Goal: Task Accomplishment & Management: Use online tool/utility

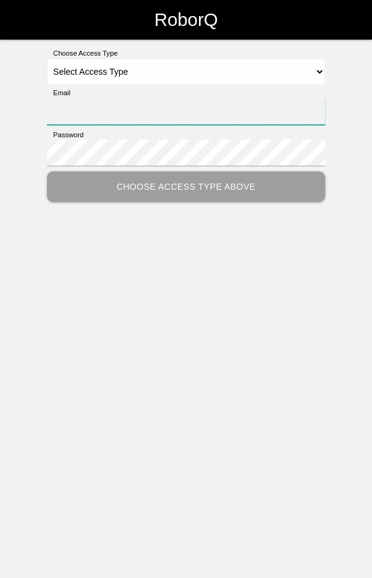
click at [268, 111] on input "Email" at bounding box center [186, 111] width 278 height 27
type input "[EMAIL_ADDRESS][DOMAIN_NAME]"
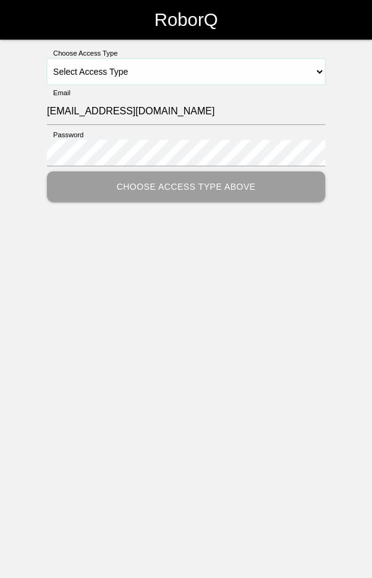
click at [192, 70] on select "Select Access Type Admin Customer Supervisor Worker" at bounding box center [186, 72] width 278 height 26
select select "Worker"
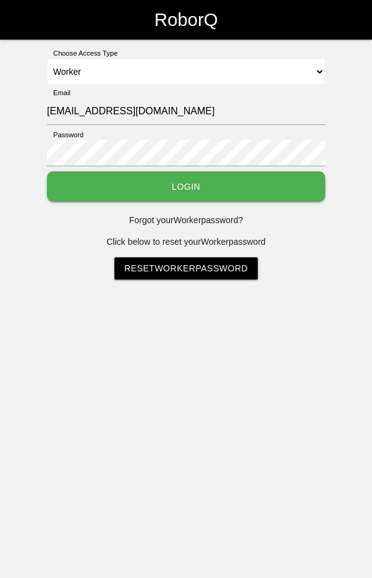
click at [200, 173] on button "Login" at bounding box center [186, 186] width 278 height 30
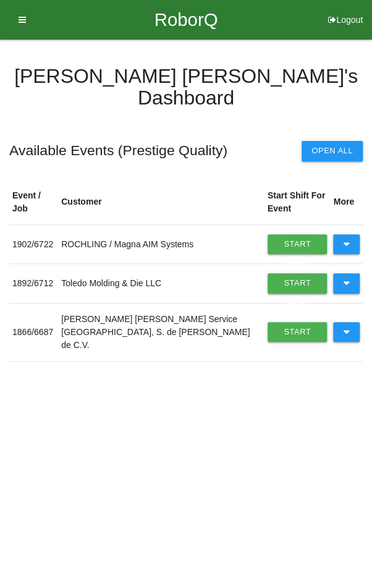
click at [347, 234] on icon at bounding box center [346, 244] width 7 height 20
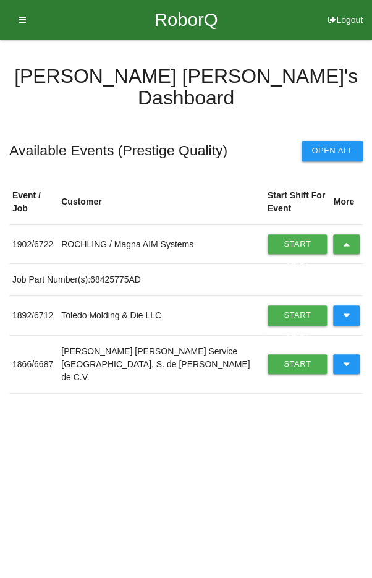
click at [352, 234] on button at bounding box center [346, 244] width 27 height 20
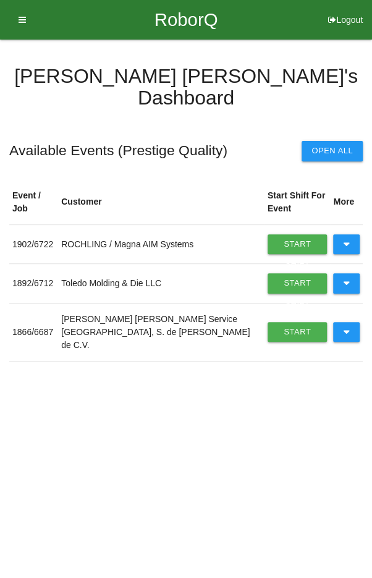
click at [352, 273] on button at bounding box center [346, 283] width 27 height 20
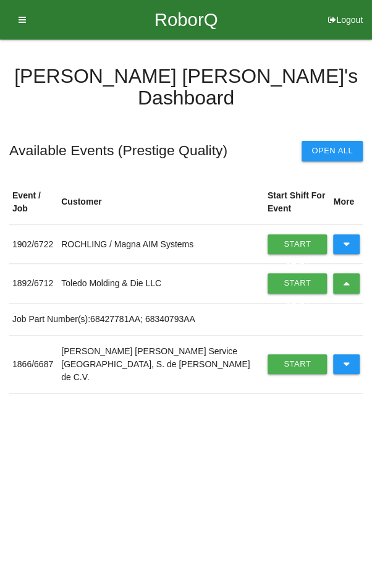
click at [278, 273] on link "Start Shift" at bounding box center [298, 283] width 60 height 20
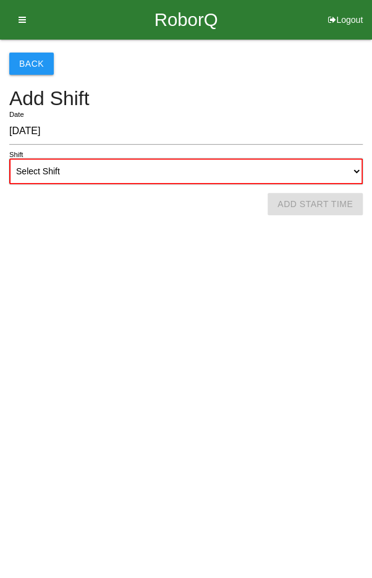
click at [205, 164] on select "Select Shift 1st Shift 2nd Shift 3rd Shift 4th Shift" at bounding box center [186, 171] width 354 height 26
select select "2"
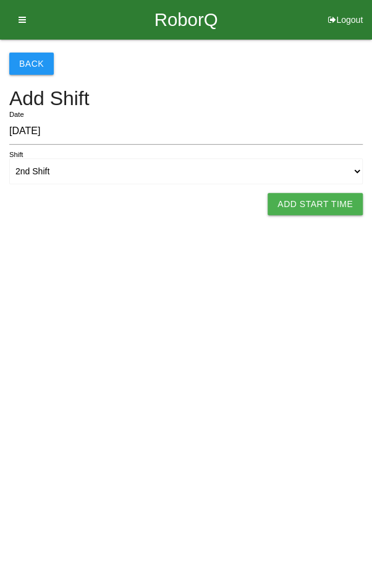
click at [308, 202] on button "Add Start Time" at bounding box center [315, 204] width 95 height 22
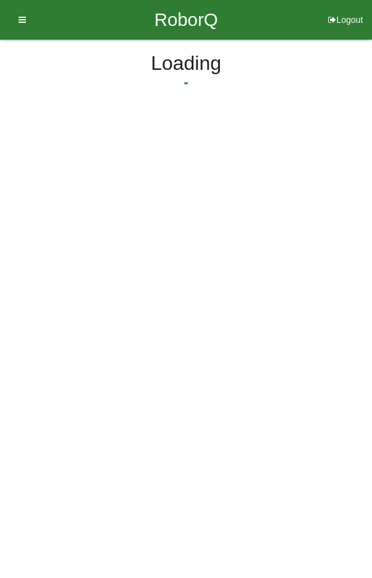
select select "4"
select select "42"
select select "2"
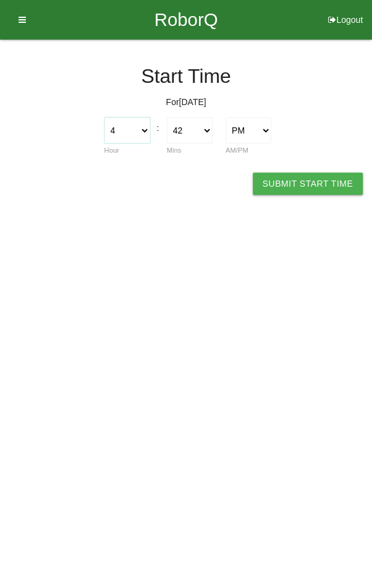
click at [129, 132] on select "1 2 3 4 5 6 7 8 9 10 11 12" at bounding box center [127, 130] width 46 height 26
select select "2"
click at [206, 131] on select "00 01 02 03 04 05 06 07 08 09 10 11 12 13 14 15 16 17 18 19 20 21 22 23 24 25 2…" at bounding box center [190, 130] width 46 height 26
select select "0"
click at [291, 184] on button "Submit Start Time" at bounding box center [308, 183] width 110 height 22
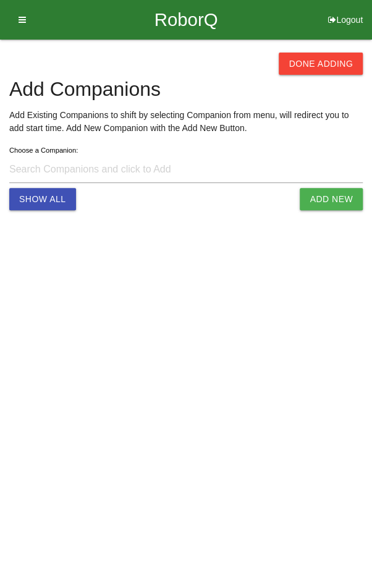
click at [318, 57] on button "Done Adding" at bounding box center [321, 64] width 84 height 22
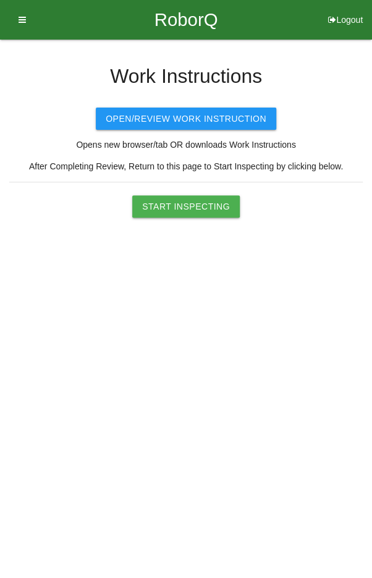
click at [190, 203] on button "Start Inspecting" at bounding box center [186, 206] width 108 height 22
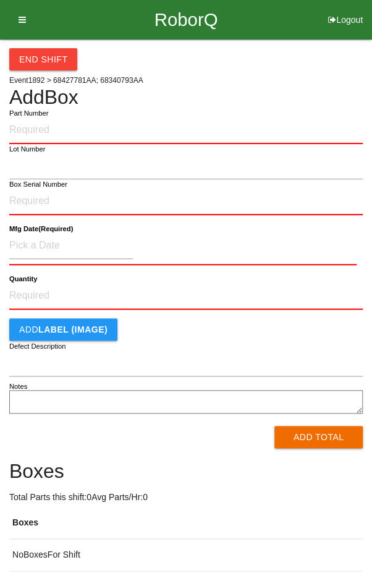
click at [229, 126] on input "Part Number" at bounding box center [186, 130] width 354 height 27
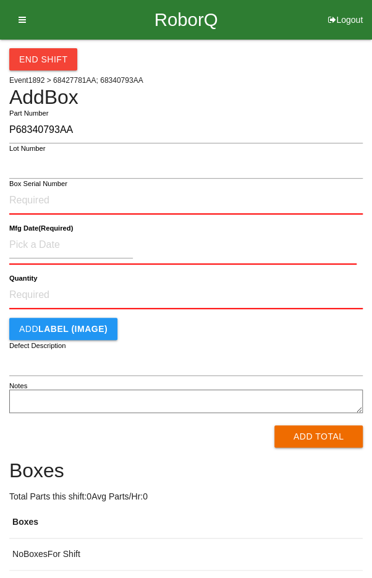
type input "P68340793AA"
click at [114, 197] on input "Box Serial Number" at bounding box center [186, 200] width 354 height 27
type input "SDW10101895"
click at [37, 243] on input at bounding box center [71, 245] width 124 height 27
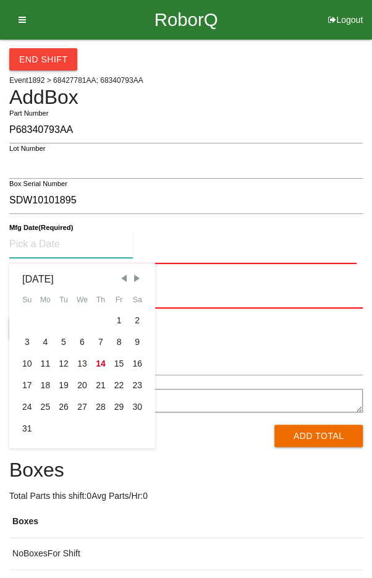
click at [45, 362] on div "11" at bounding box center [45, 364] width 19 height 22
type input "[DATE]"
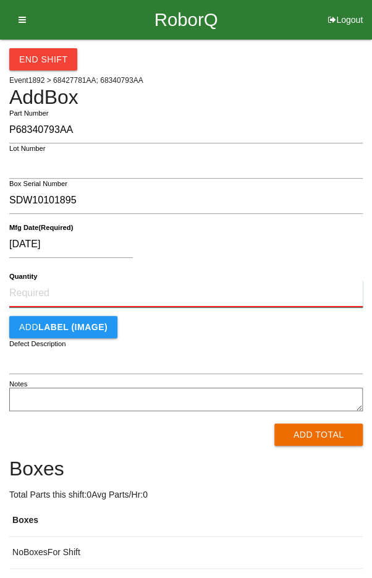
click at [160, 291] on input "Quantity" at bounding box center [186, 293] width 354 height 27
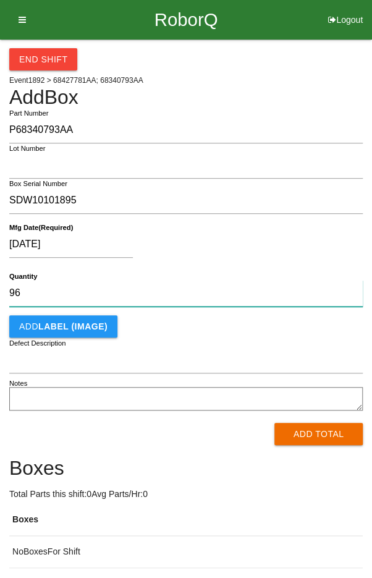
type input "96"
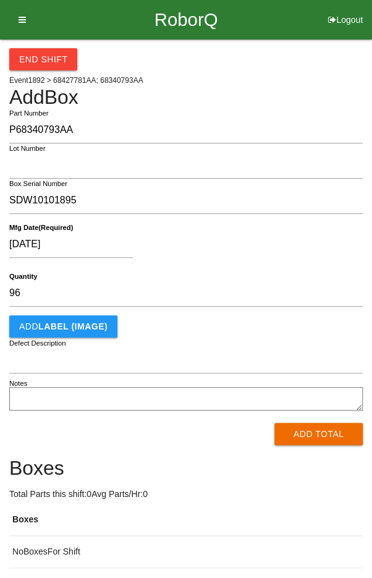
click at [276, 255] on div "[DATE]" at bounding box center [182, 247] width 347 height 32
click at [311, 423] on button "Add Total" at bounding box center [318, 434] width 88 height 22
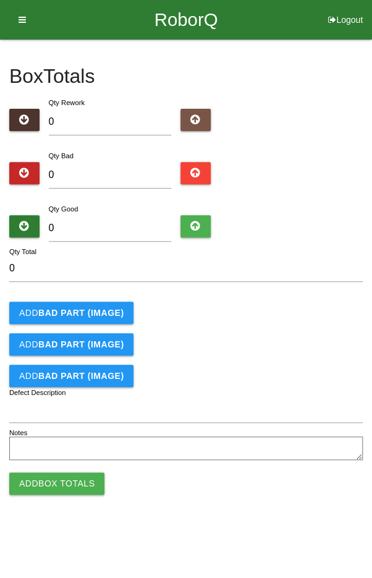
click at [85, 310] on b "BAD PART (IMAGE)" at bounding box center [80, 313] width 85 height 10
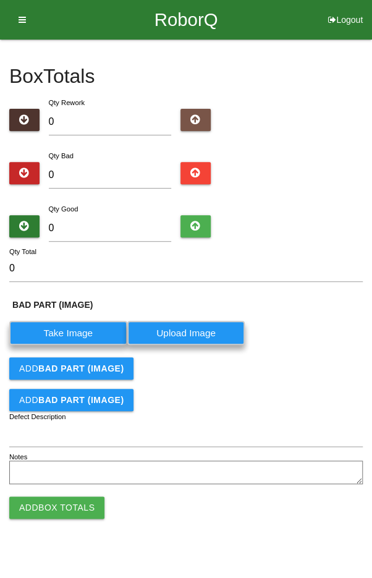
click at [63, 328] on label "Take Image" at bounding box center [68, 333] width 118 height 24
click at [0, 0] on \(IMAGE\) "Take Image" at bounding box center [0, 0] width 0 height 0
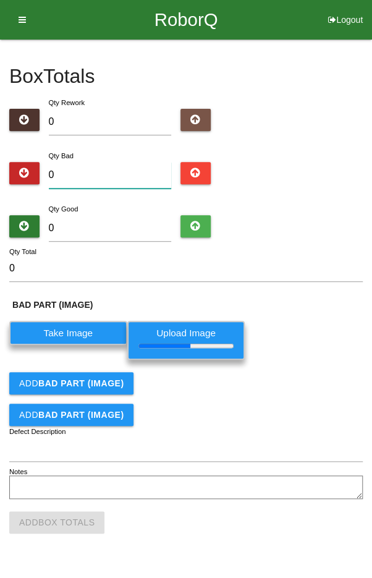
click at [79, 171] on input "0" at bounding box center [110, 175] width 123 height 27
type input "1"
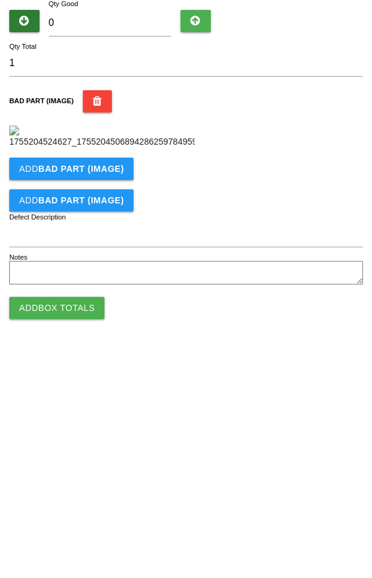
scroll to position [205, 0]
click at [83, 385] on button "Add BAD PART (IMAGE)" at bounding box center [71, 374] width 124 height 22
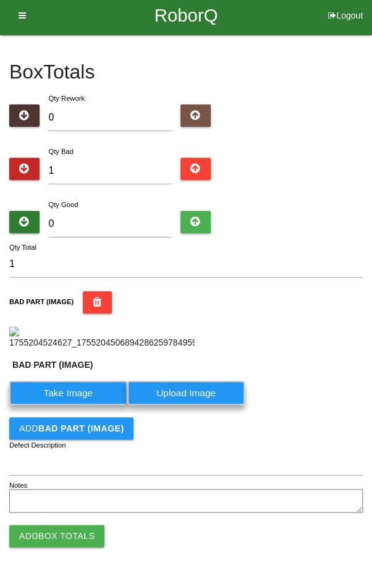
click at [66, 405] on label "Take Image" at bounding box center [68, 393] width 118 height 24
click at [0, 0] on \(IMAGE\) "Take Image" at bounding box center [0, 0] width 0 height 0
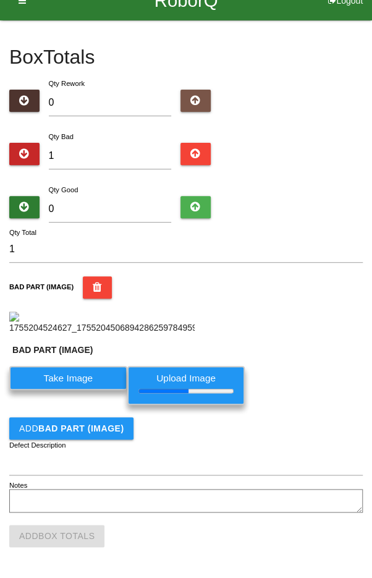
scroll to position [0, 0]
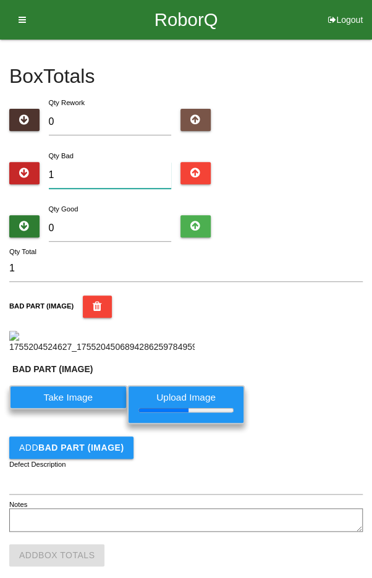
click at [115, 164] on input "1" at bounding box center [110, 175] width 123 height 27
type input "0"
type input "2"
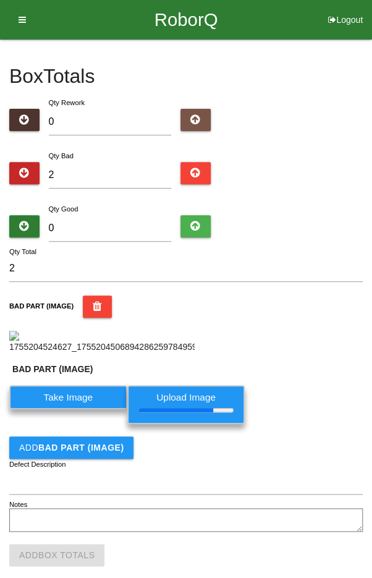
click at [325, 180] on div "Qty Bad 2" at bounding box center [186, 171] width 354 height 45
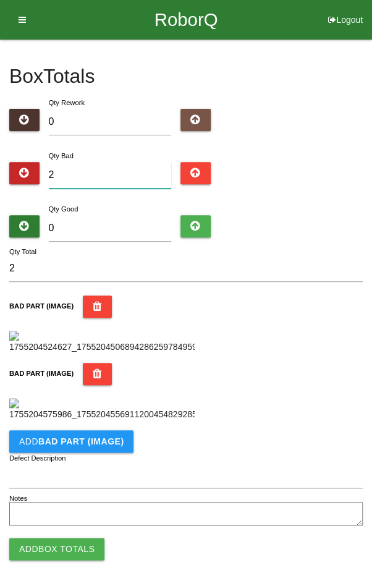
click at [116, 178] on input "2" at bounding box center [110, 175] width 123 height 27
type input "0"
type input "3"
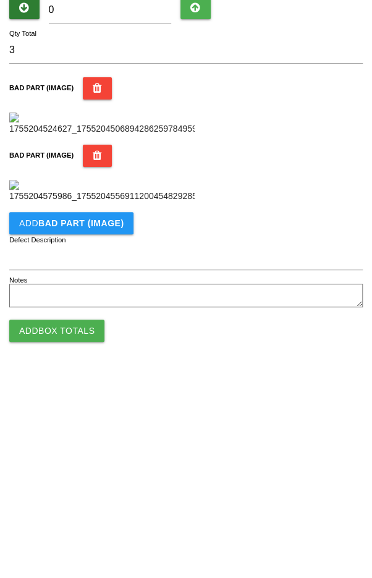
click at [76, 423] on b "BAD PART (IMAGE)" at bounding box center [80, 428] width 85 height 10
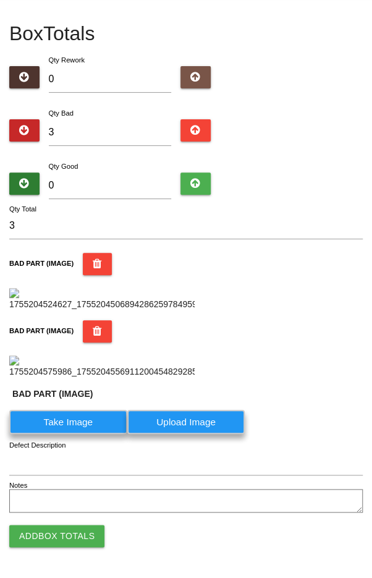
scroll to position [448, 0]
click at [76, 434] on label "Take Image" at bounding box center [68, 422] width 118 height 24
click at [0, 0] on \(IMAGE\) "Take Image" at bounding box center [0, 0] width 0 height 0
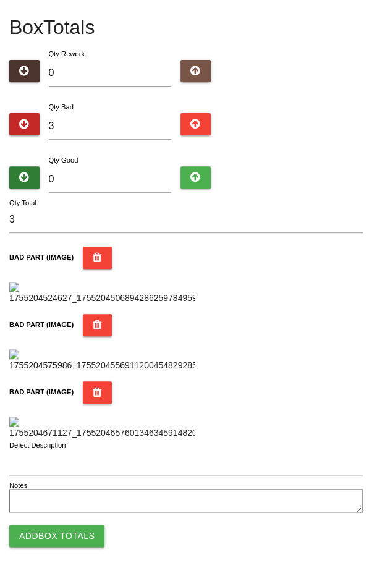
scroll to position [0, 0]
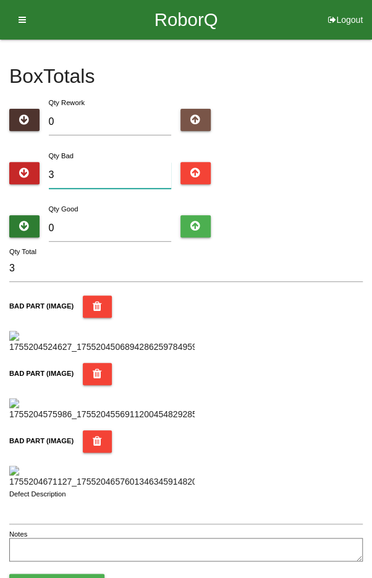
click at [95, 171] on input "3" at bounding box center [110, 175] width 123 height 27
type input "0"
type input "4"
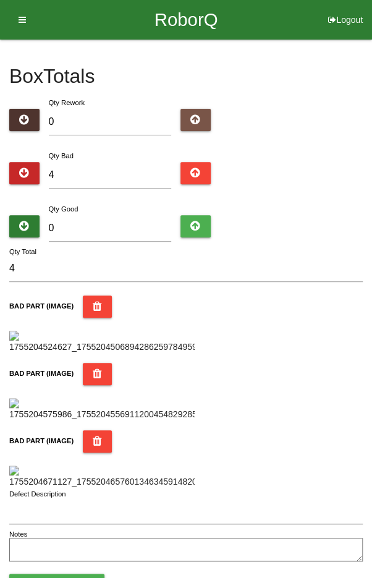
click at [301, 197] on div "Box Totals Translate Weight Weight unit: Rework Weight Bad Weight Good Weight 0…" at bounding box center [186, 302] width 354 height 525
click at [111, 178] on input "4" at bounding box center [110, 175] width 123 height 27
type input "0"
type input "5"
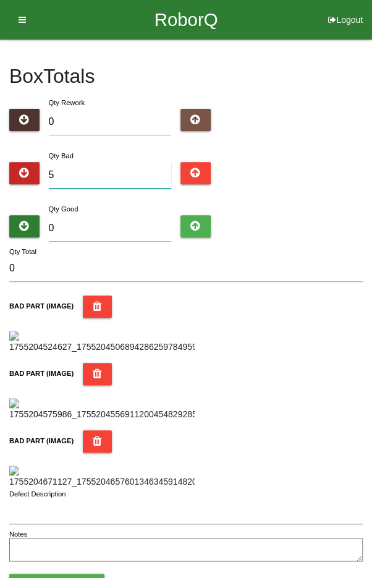
type input "5"
click at [119, 171] on input "5" at bounding box center [110, 175] width 123 height 27
type input "0"
type input "9"
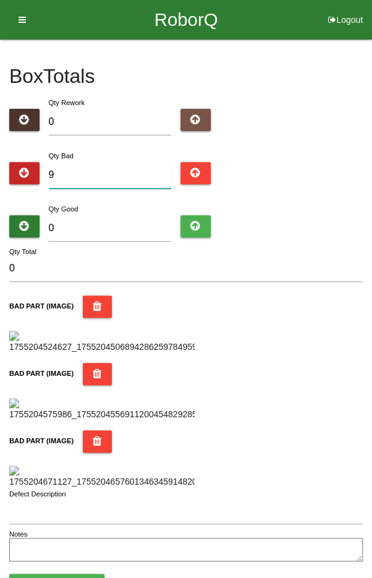
type input "9"
click at [118, 230] on input "0" at bounding box center [110, 228] width 123 height 27
type input "8"
type input "17"
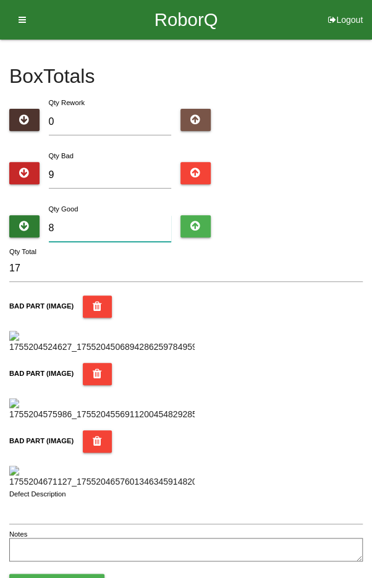
type input "87"
type input "96"
type input "87"
click at [337, 178] on div "Qty Bad 9" at bounding box center [186, 171] width 354 height 45
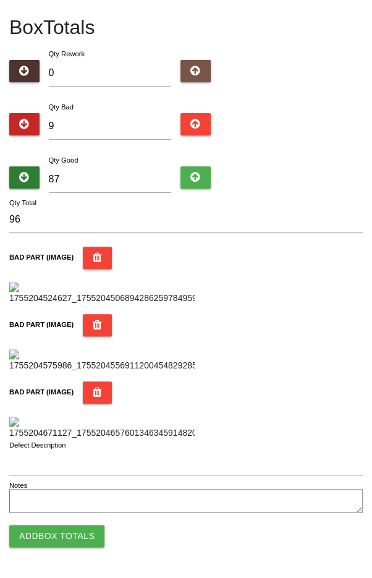
scroll to position [734, 0]
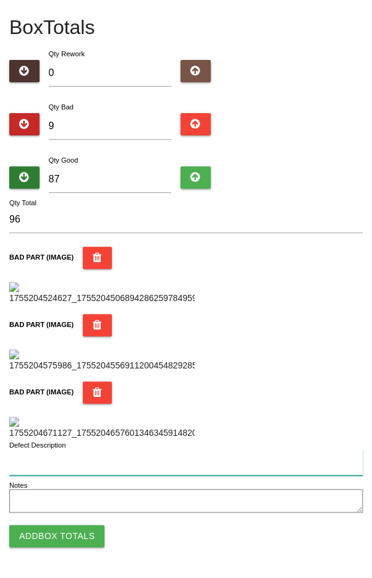
click at [129, 473] on input "Defect Description" at bounding box center [186, 462] width 354 height 27
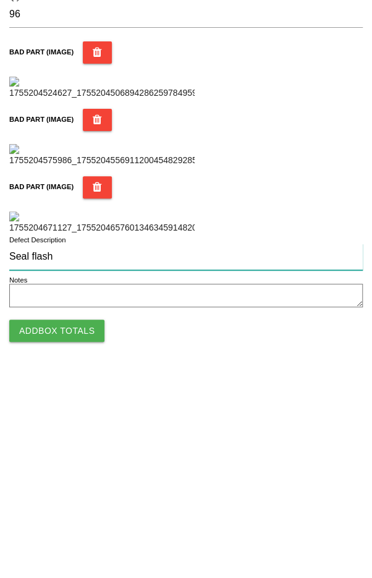
type input "Seal flash"
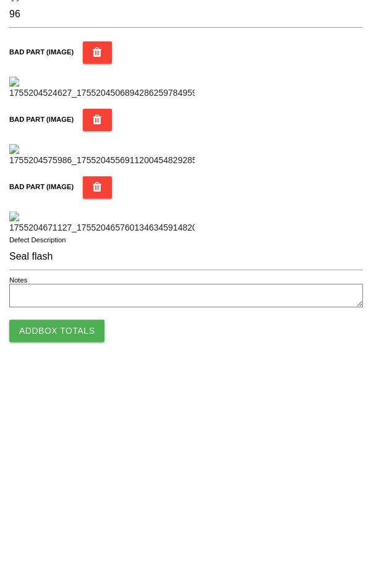
click at [52, 533] on button "Add Box Totals" at bounding box center [56, 536] width 95 height 22
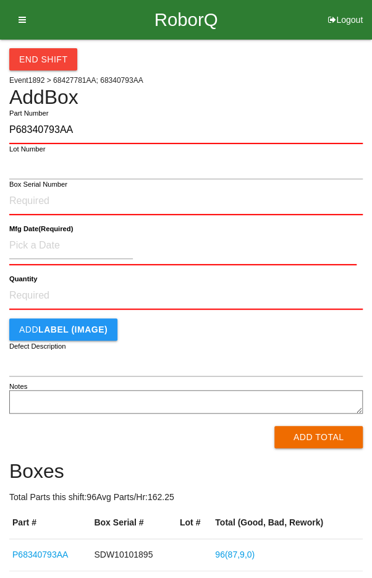
type input "P68340793AA"
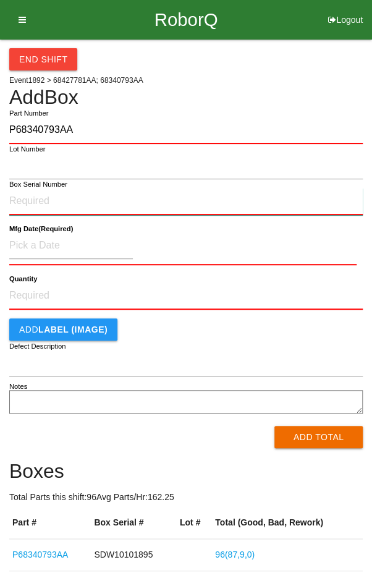
click at [96, 194] on input "Box Serial Number" at bounding box center [186, 201] width 354 height 27
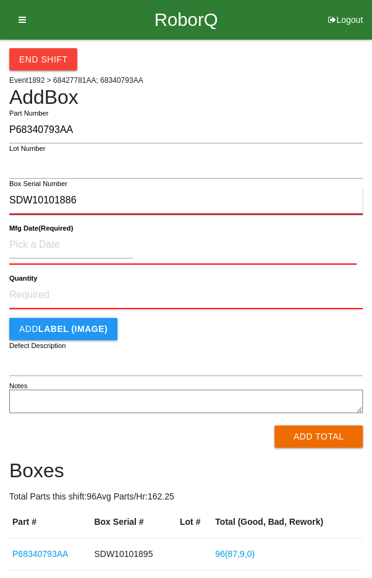
type input "SDW10101886"
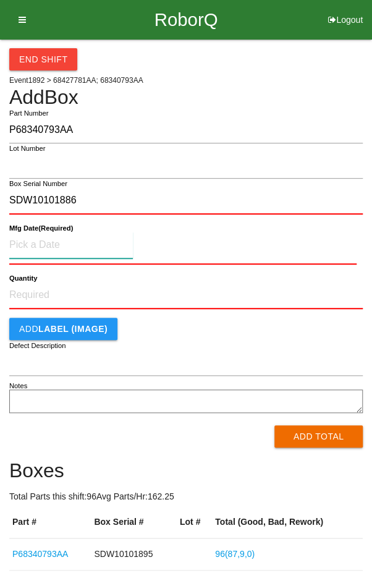
click at [38, 239] on input at bounding box center [71, 245] width 124 height 27
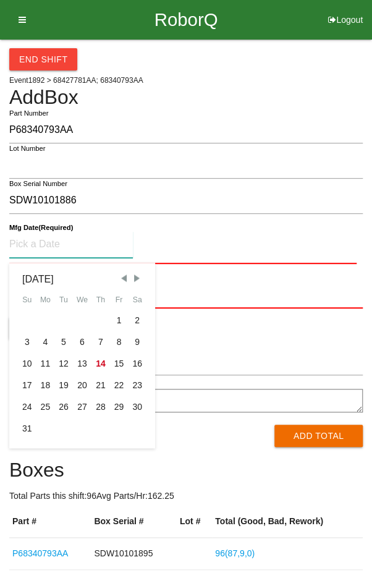
click at [45, 360] on div "11" at bounding box center [45, 364] width 19 height 22
type input "[DATE]"
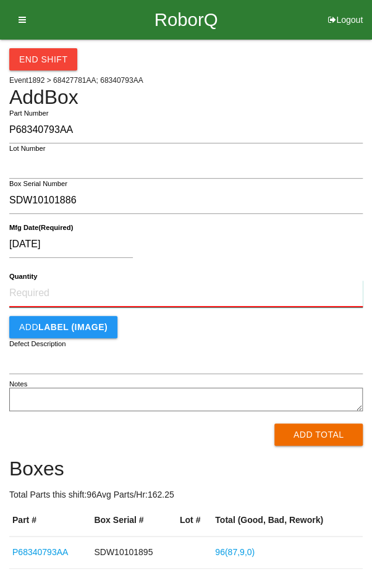
click at [53, 289] on input "Quantity" at bounding box center [186, 293] width 354 height 27
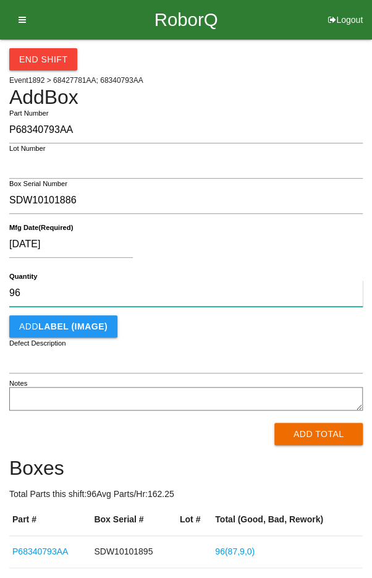
type input "96"
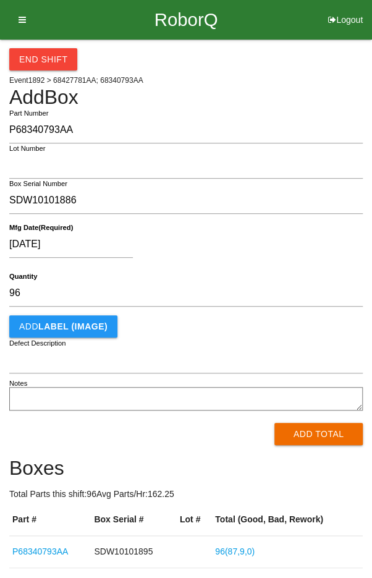
click at [323, 268] on div "[DATE] Mfg Date (Required)" at bounding box center [186, 247] width 354 height 49
click at [321, 435] on button "Add Total" at bounding box center [318, 434] width 88 height 22
